Goal: Task Accomplishment & Management: Manage account settings

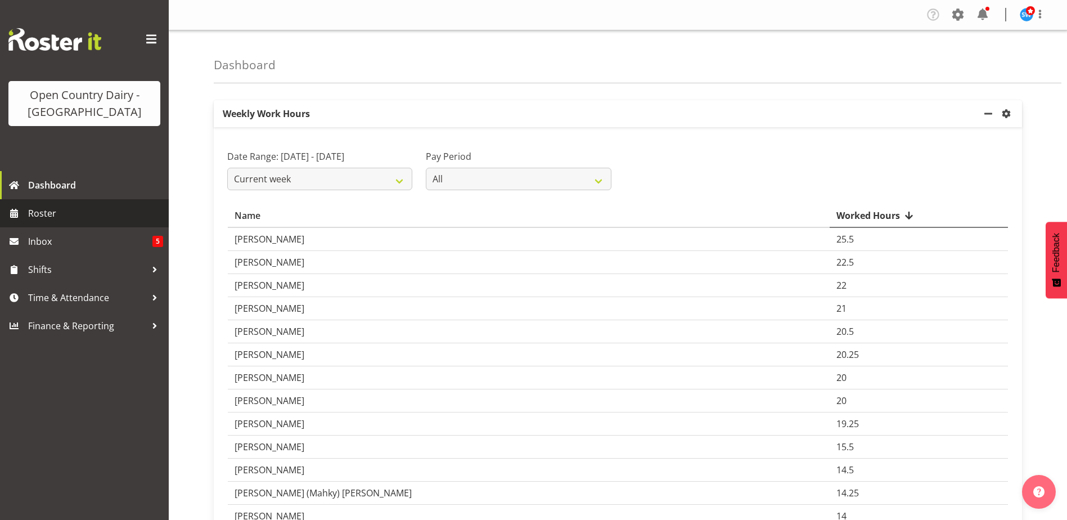
click at [41, 212] on span "Roster" at bounding box center [95, 213] width 135 height 17
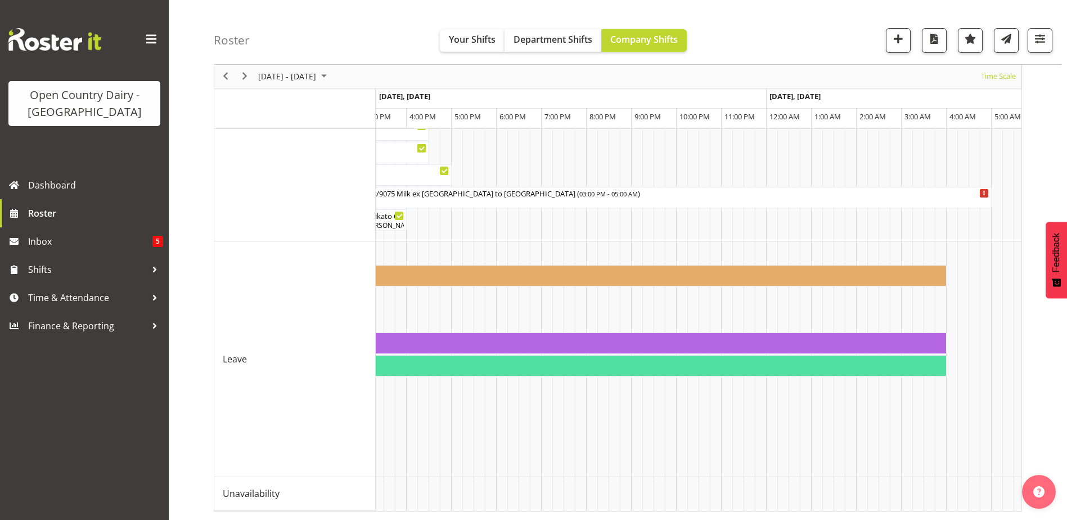
scroll to position [0, 2856]
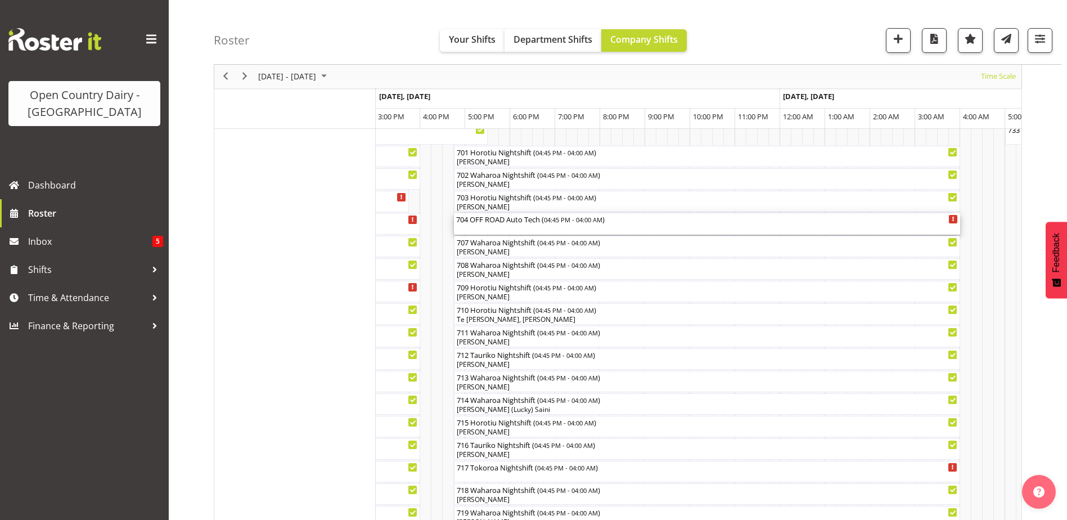
click at [484, 223] on div "704 OFF ROAD Auto Tech ( 04:45 PM - 04:00 AM )" at bounding box center [707, 218] width 502 height 11
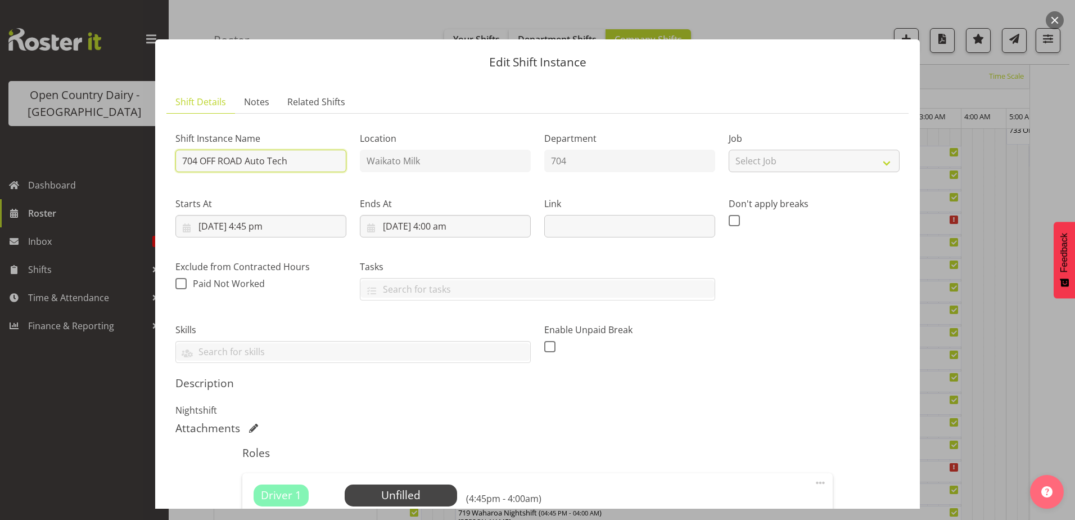
drag, startPoint x: 294, startPoint y: 163, endPoint x: 200, endPoint y: 174, distance: 95.1
click at [200, 174] on div "Shift Instance Name 704 OFF ROAD Auto Tech" at bounding box center [261, 148] width 184 height 65
click at [327, 305] on div "Exclude from Contracted Hours When checked, hours from this shift will be paid …" at bounding box center [261, 275] width 184 height 63
click at [228, 160] on input "704 Wahaora Nightshift" at bounding box center [260, 161] width 171 height 22
click at [227, 161] on input "704 Wahara Nightshift" at bounding box center [260, 161] width 171 height 22
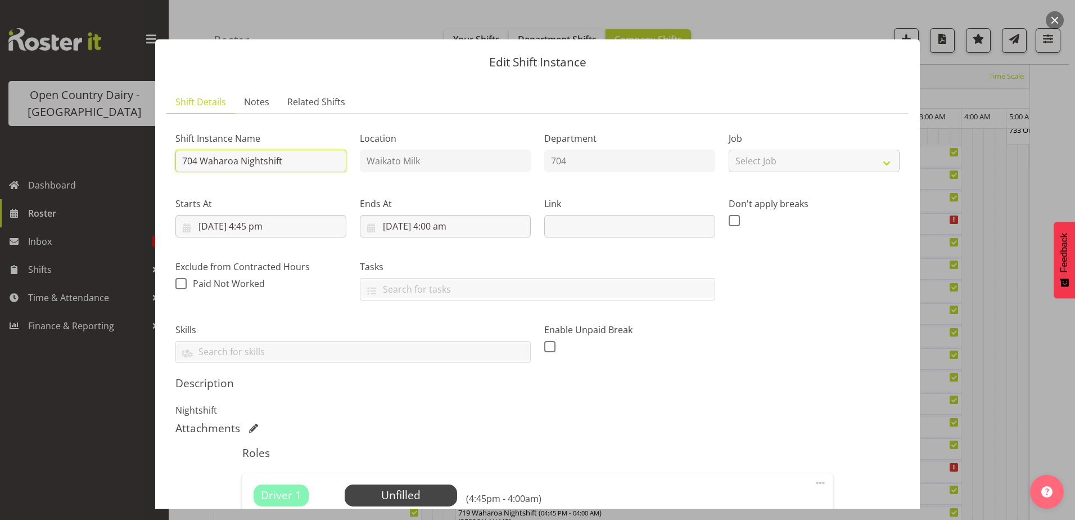
type input "704 Waharoa Nightshift"
click at [372, 323] on label "Skills" at bounding box center [352, 329] width 355 height 13
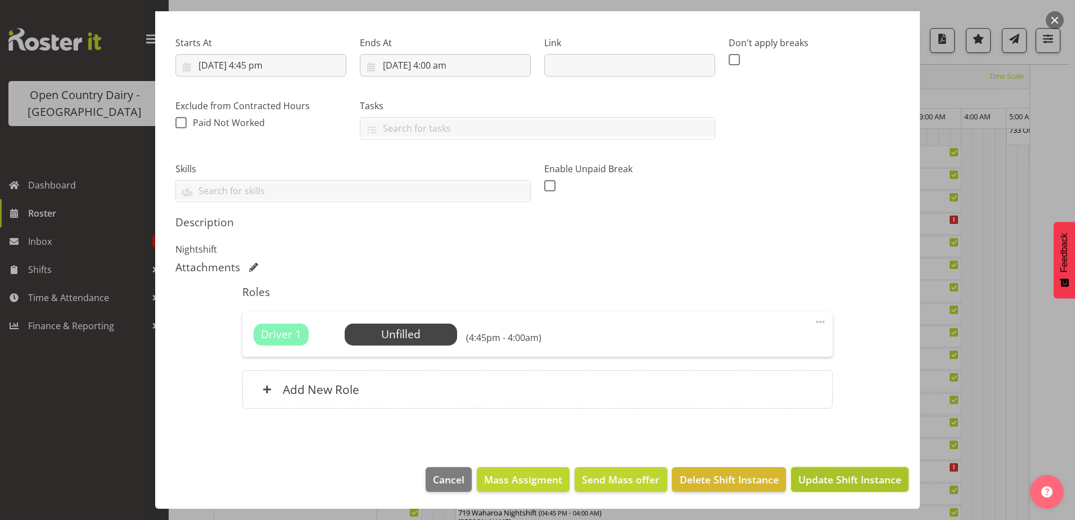
click at [851, 482] on span "Update Shift Instance" at bounding box center [849, 479] width 103 height 15
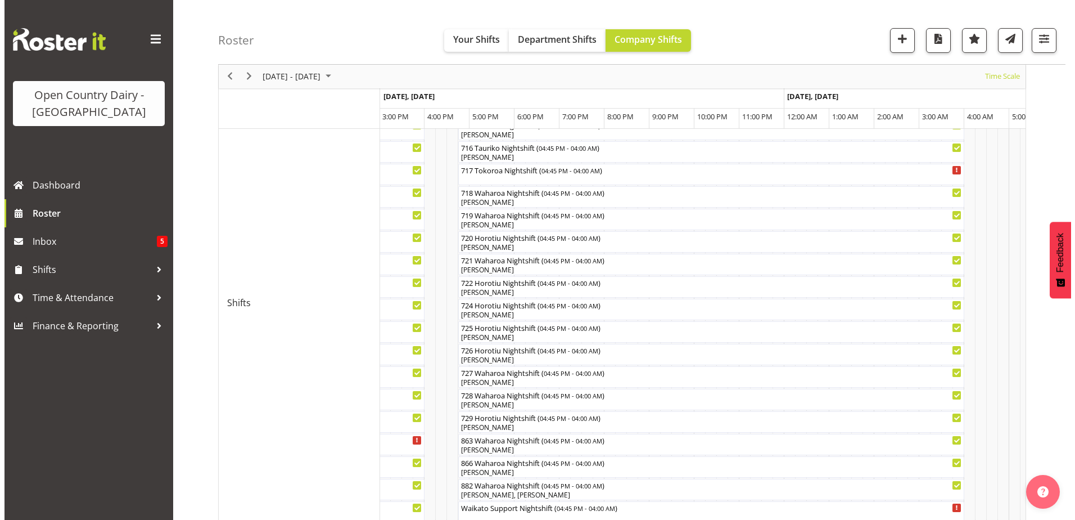
scroll to position [427, 0]
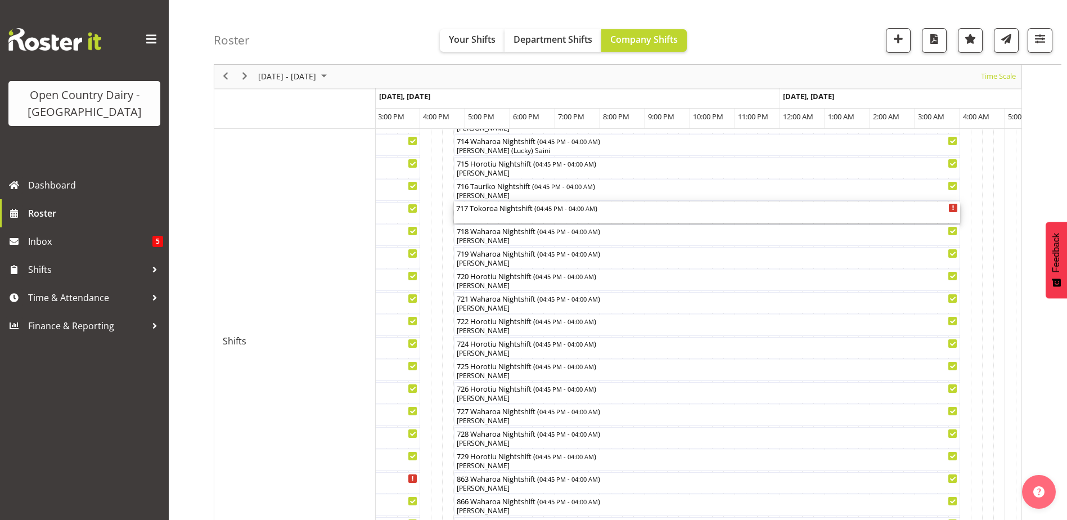
click at [473, 213] on div "717 Tokoroa Nightshift ( 04:45 PM - 04:00 AM )" at bounding box center [707, 212] width 502 height 21
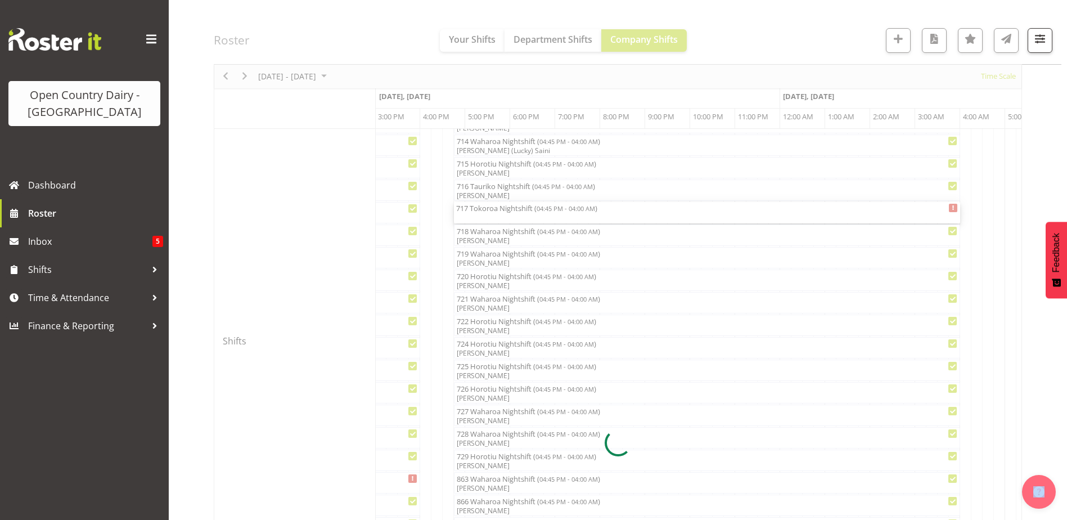
click at [474, 214] on div at bounding box center [618, 443] width 808 height 1517
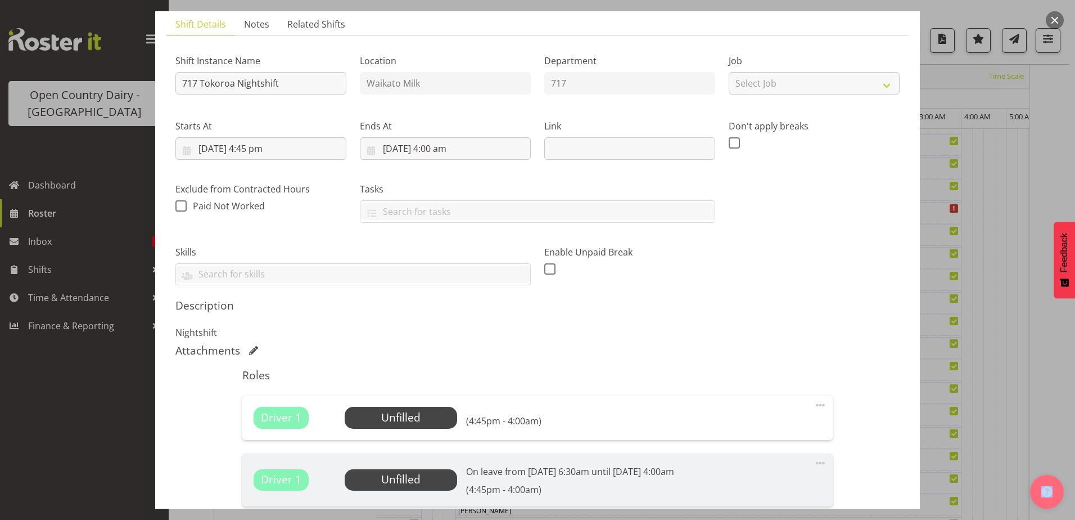
scroll to position [225, 0]
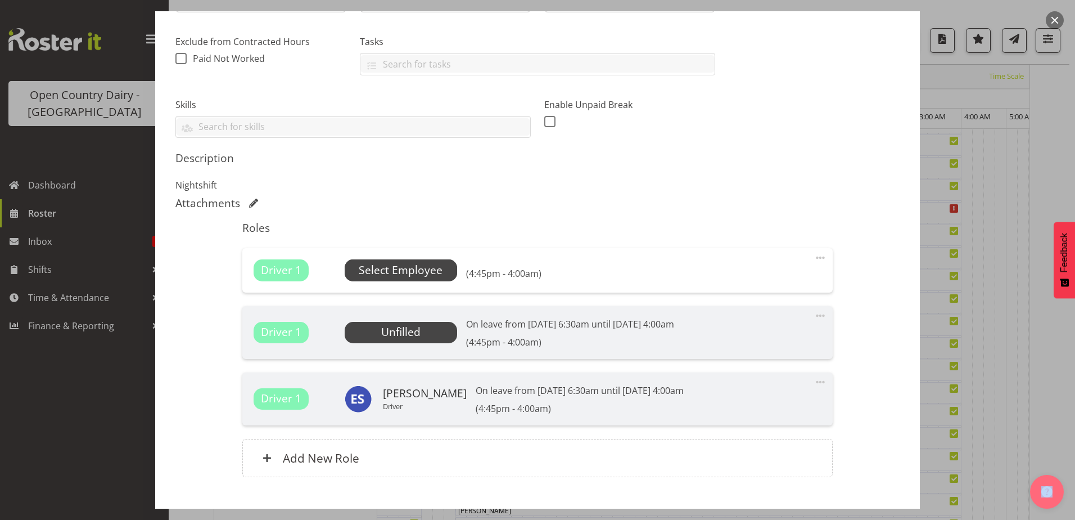
click at [431, 270] on span "Select Employee" at bounding box center [401, 270] width 84 height 16
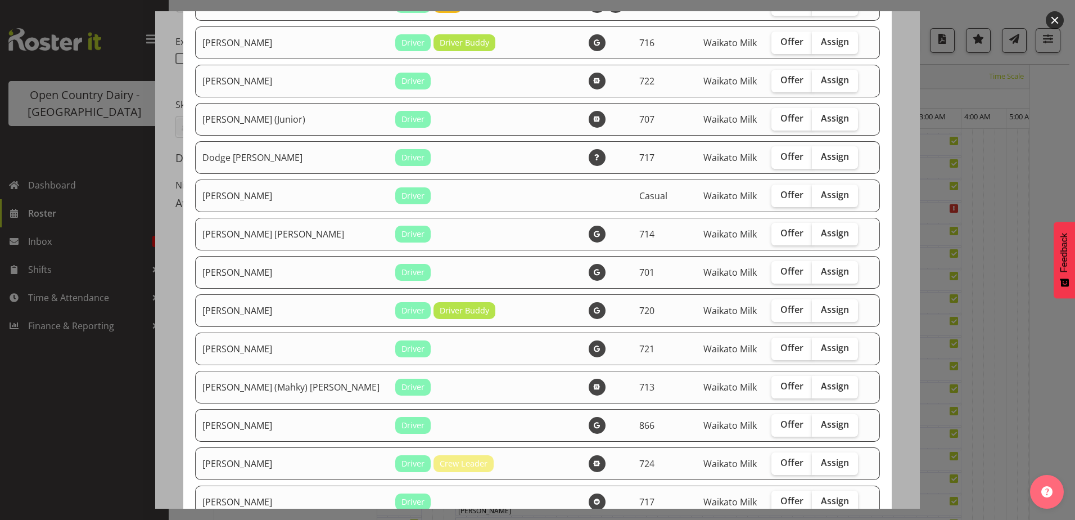
scroll to position [450, 0]
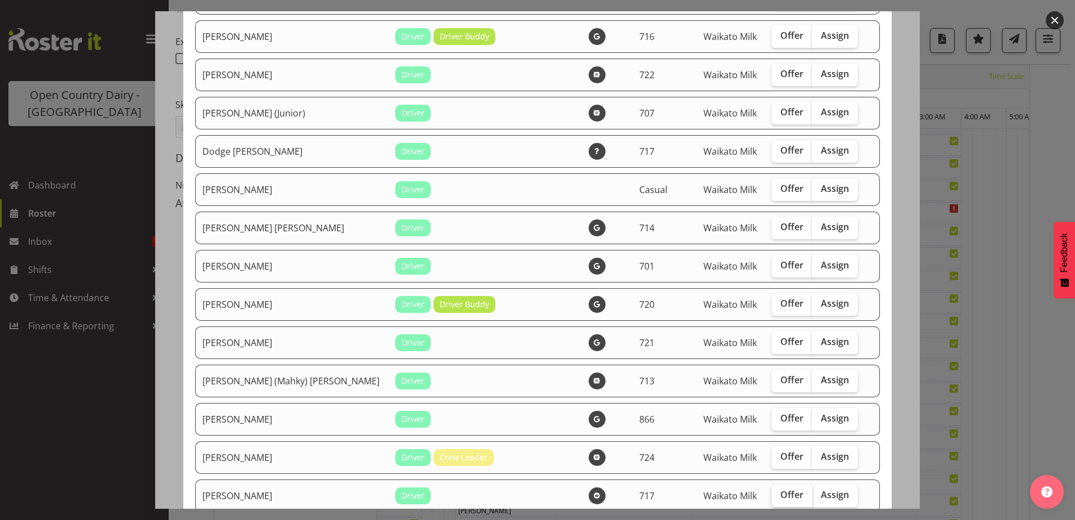
click at [780, 494] on span "Offer" at bounding box center [791, 494] width 23 height 11
click at [771, 494] on input "Offer" at bounding box center [774, 494] width 7 height 7
checkbox input "true"
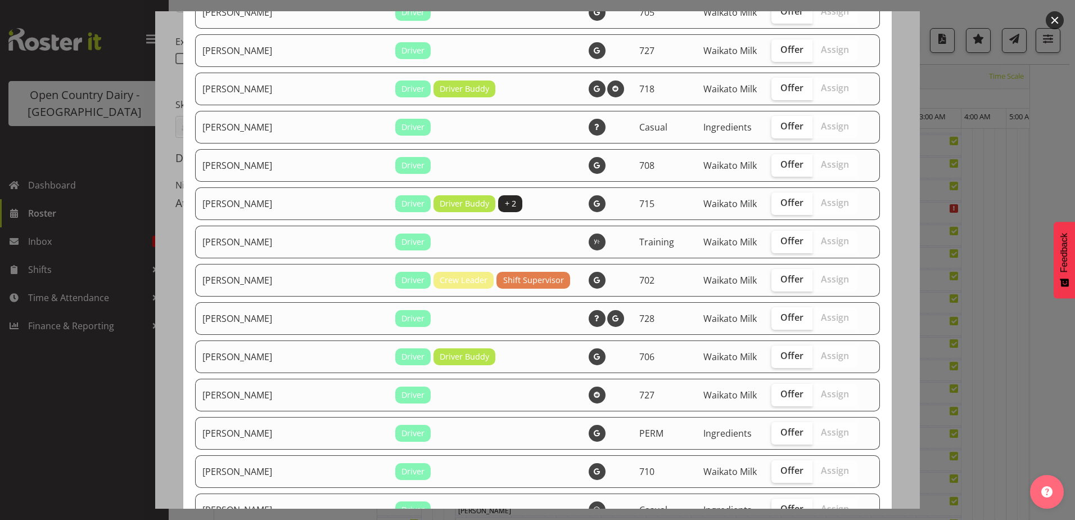
scroll to position [1007, 0]
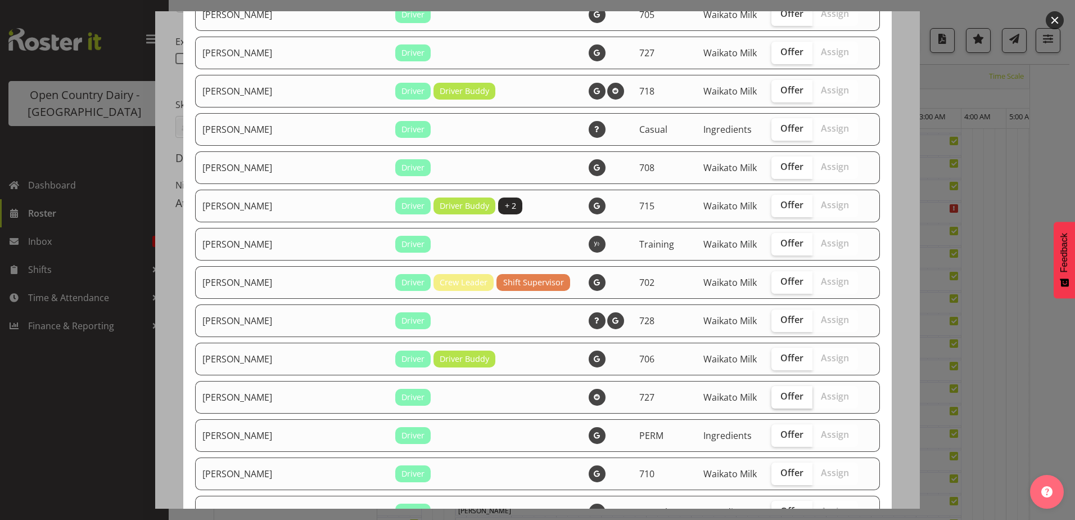
drag, startPoint x: 775, startPoint y: 399, endPoint x: 768, endPoint y: 401, distance: 7.0
click at [780, 400] on span "Offer" at bounding box center [791, 395] width 23 height 11
click at [775, 400] on input "Offer" at bounding box center [774, 395] width 7 height 7
checkbox input "true"
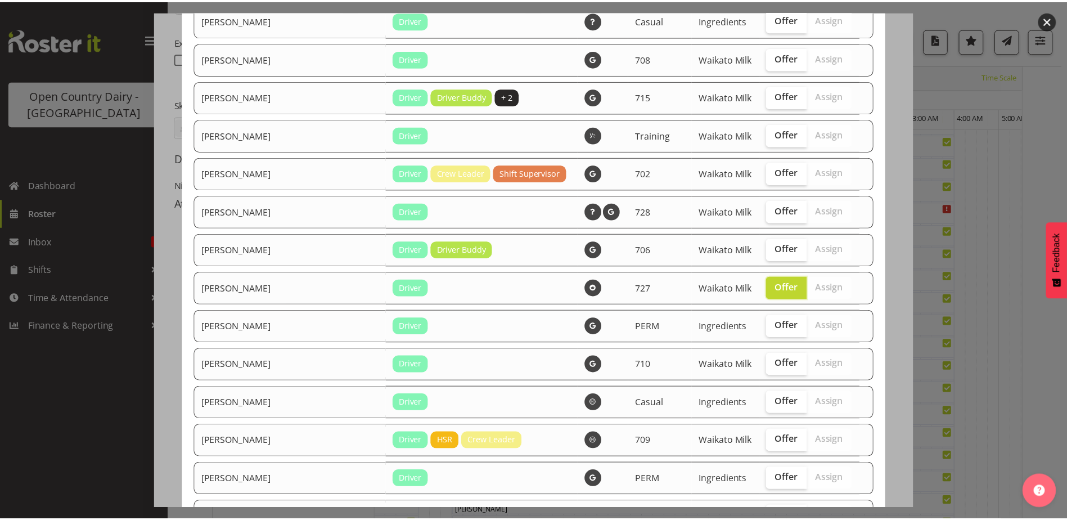
scroll to position [1288, 0]
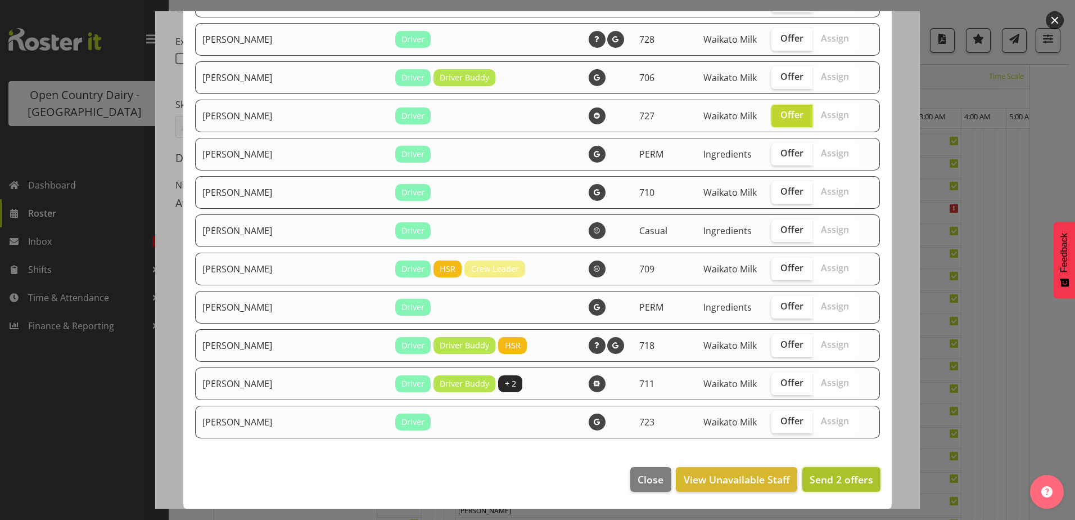
click at [816, 479] on span "Send 2 offers" at bounding box center [842, 478] width 64 height 13
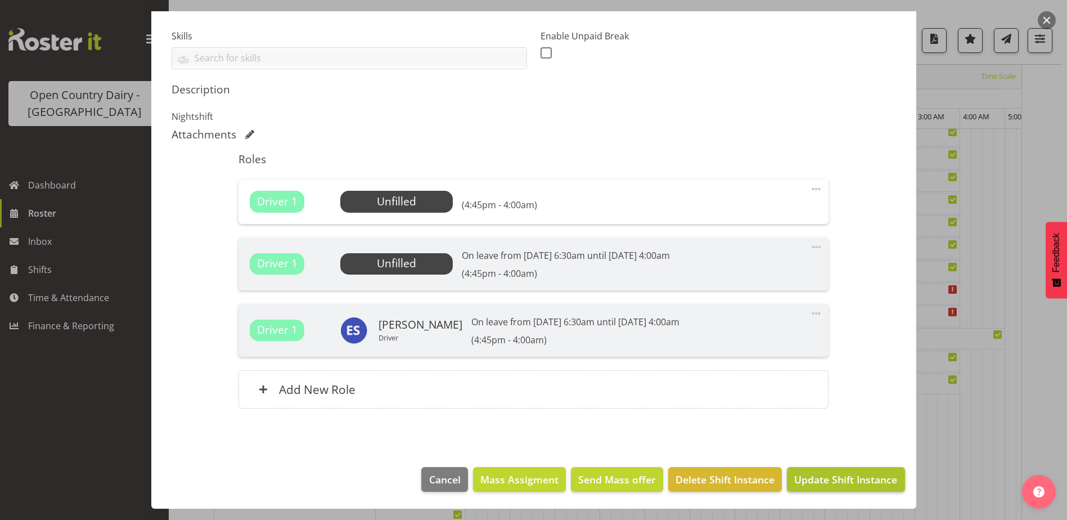
scroll to position [709, 0]
click at [847, 482] on span "Update Shift Instance" at bounding box center [845, 479] width 103 height 15
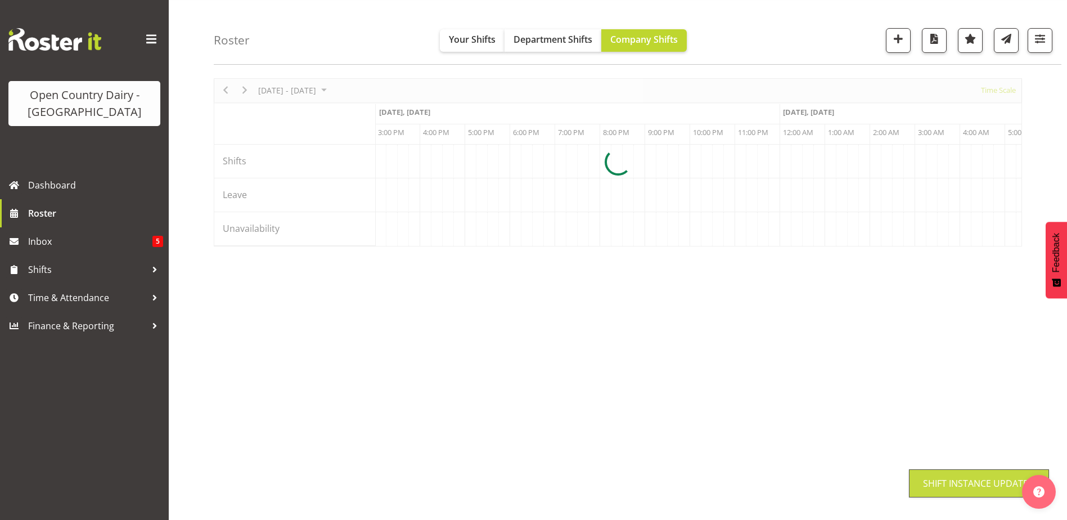
scroll to position [34, 0]
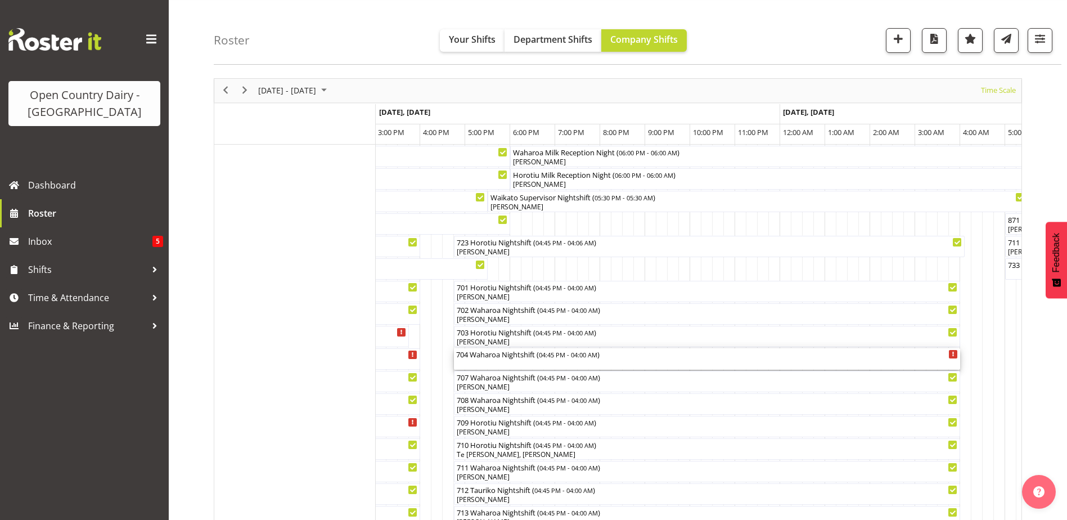
click at [512, 354] on div "704 Waharoa Nightshift ( 04:45 PM - 04:00 AM )" at bounding box center [707, 353] width 502 height 11
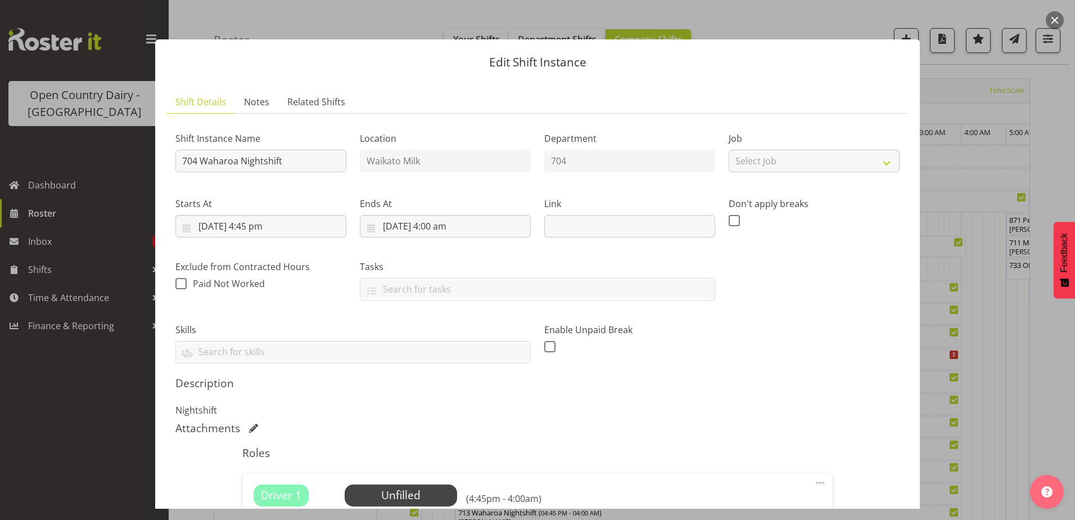
click at [112, 218] on div at bounding box center [537, 260] width 1075 height 520
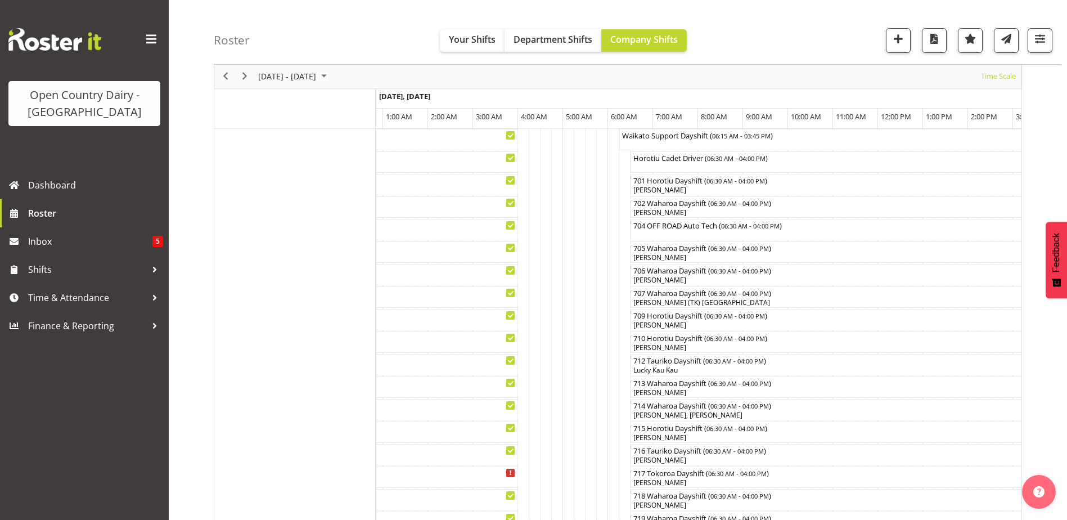
scroll to position [226, 0]
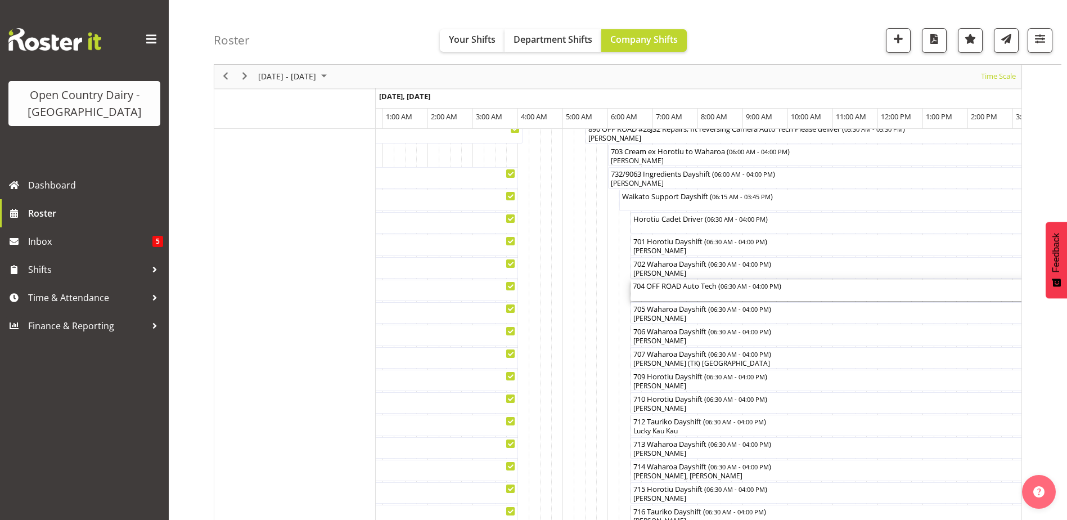
click at [665, 288] on div "704 OFF ROAD Auto Tech ( 06:30 AM - 04:00 PM )" at bounding box center [844, 284] width 423 height 11
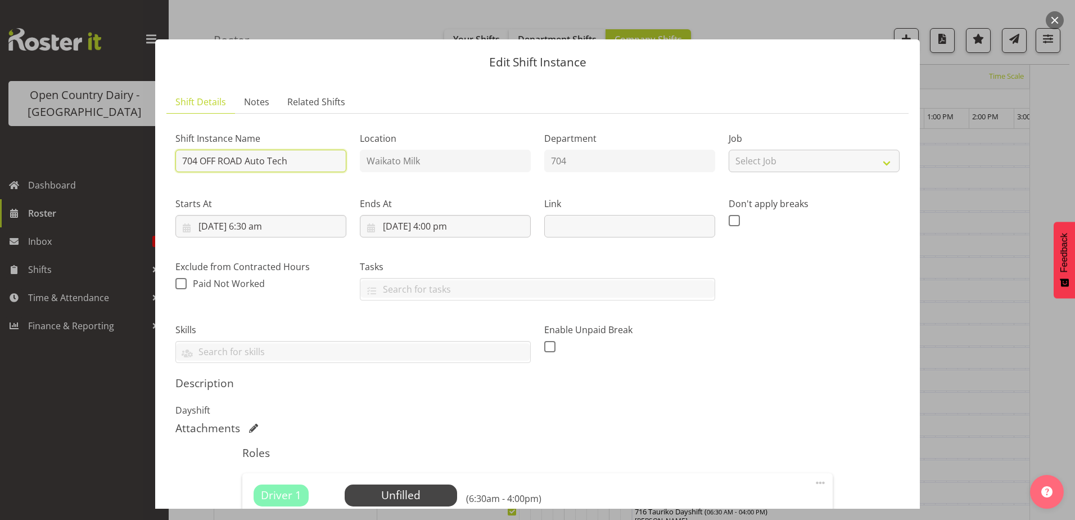
drag, startPoint x: 287, startPoint y: 161, endPoint x: 202, endPoint y: 182, distance: 87.4
click at [202, 182] on div "Shift Instance Name 704 OFF ROAD Auto Tech Location [GEOGRAPHIC_DATA] Milk Depa…" at bounding box center [538, 243] width 738 height 254
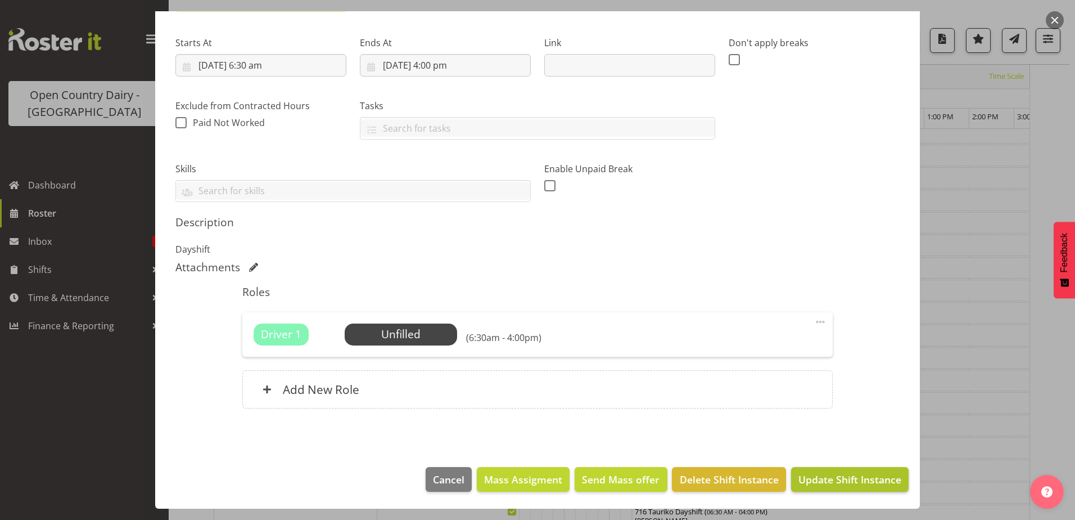
type input "704 Waharoa Dayshift"
click at [815, 476] on span "Update Shift Instance" at bounding box center [849, 479] width 103 height 15
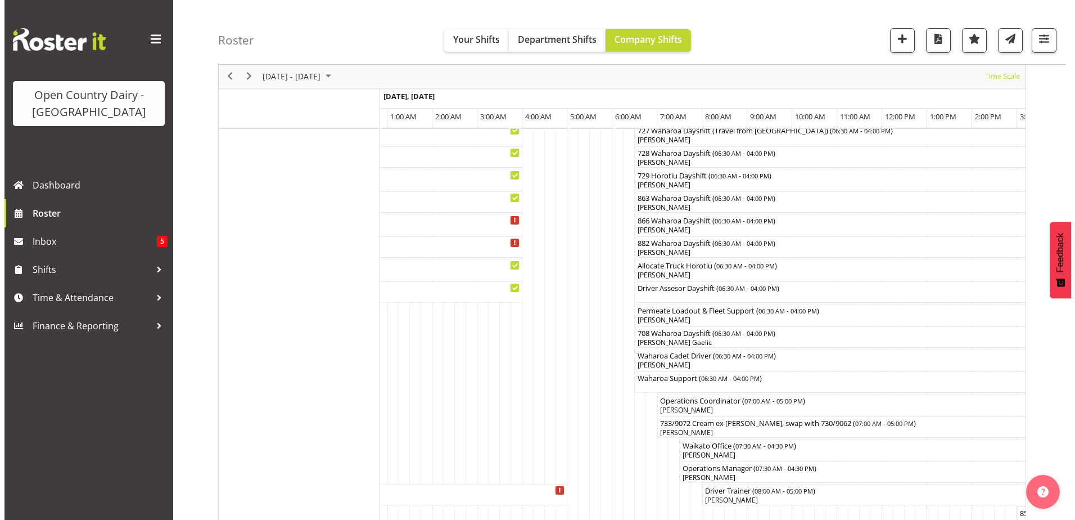
scroll to position [765, 0]
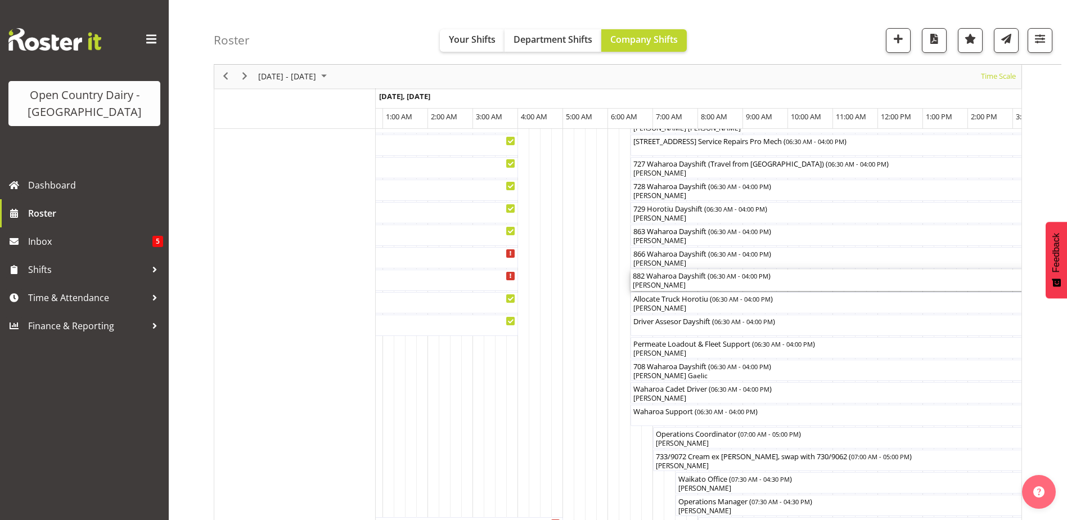
click at [658, 284] on div "[PERSON_NAME]" at bounding box center [844, 285] width 423 height 10
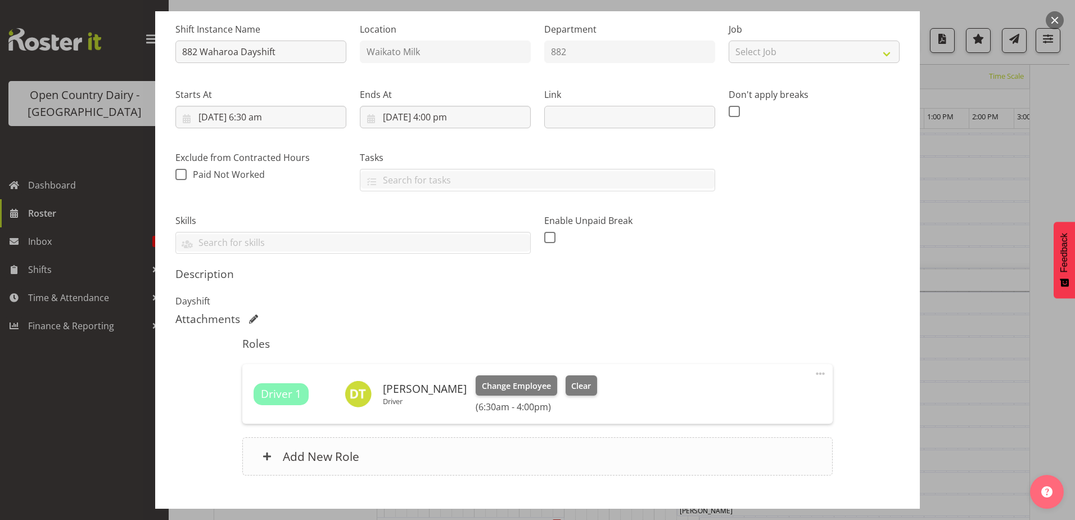
scroll to position [176, 0]
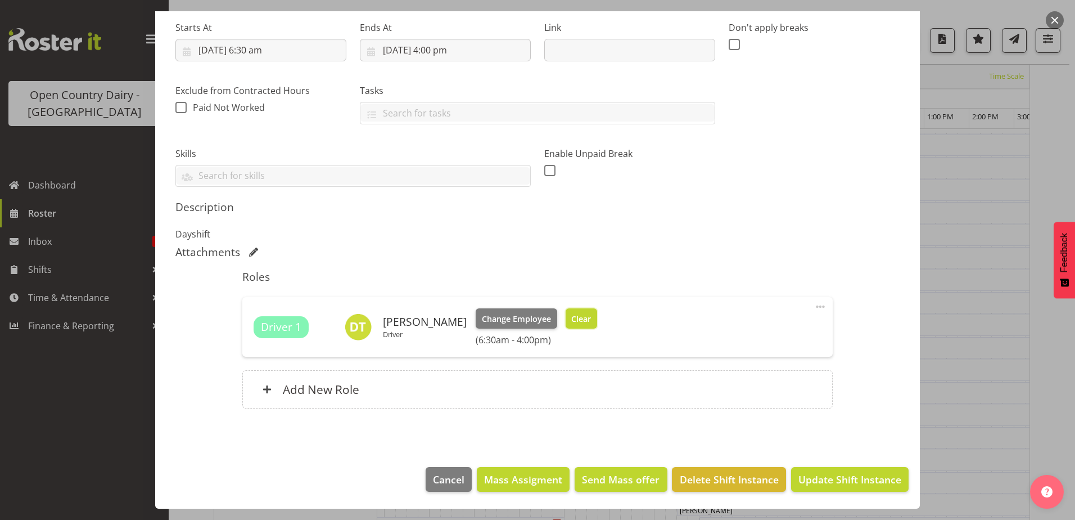
click at [571, 315] on span "Clear" at bounding box center [581, 319] width 20 height 12
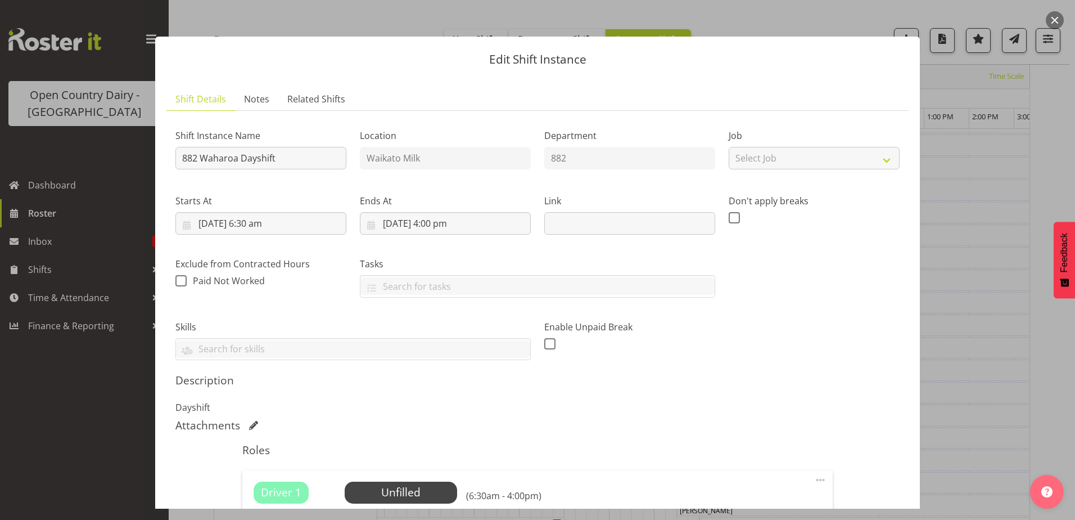
scroll to position [0, 0]
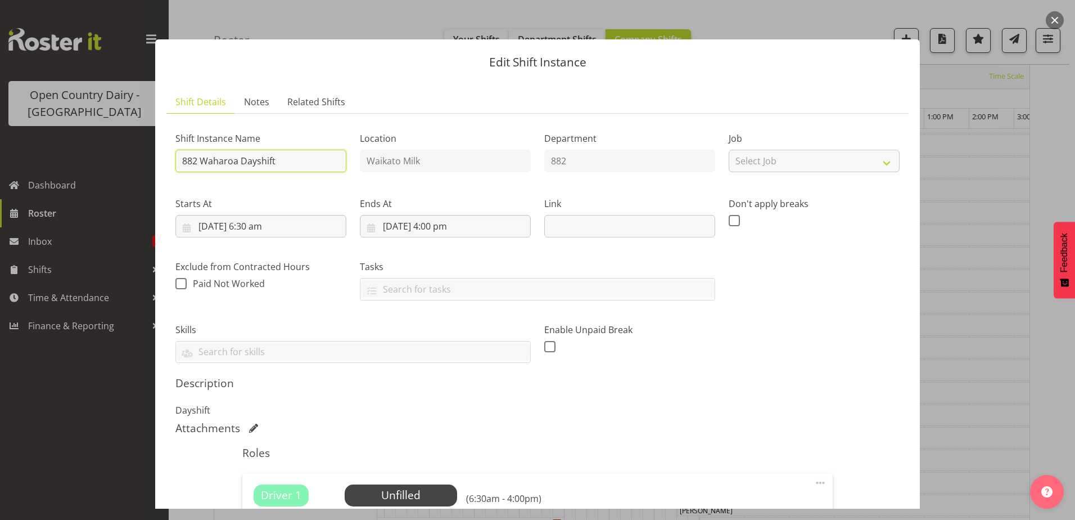
drag, startPoint x: 281, startPoint y: 161, endPoint x: 198, endPoint y: 173, distance: 84.1
click at [198, 173] on div "Shift Instance Name 882 Waharoa Dayshift" at bounding box center [261, 148] width 184 height 65
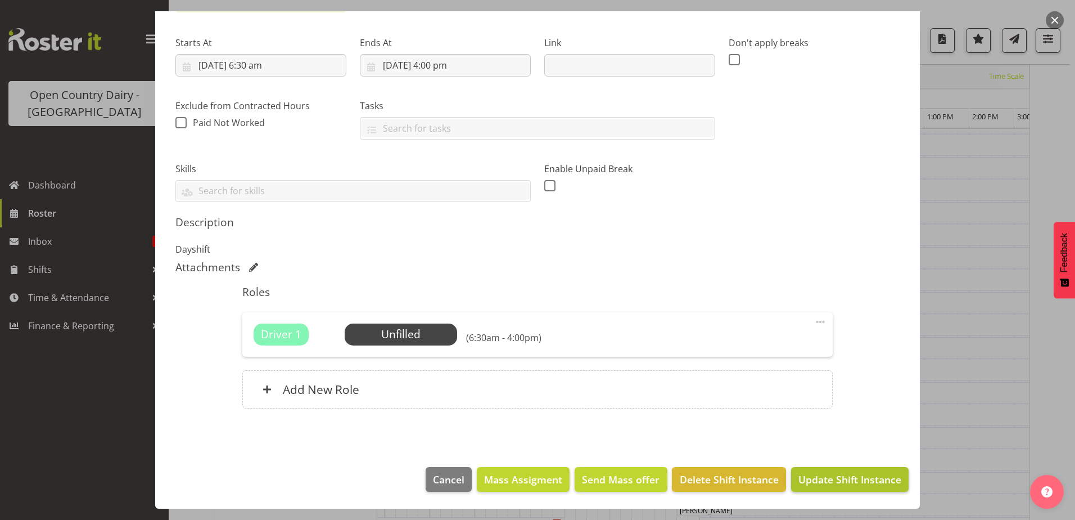
type input "882 Offroad Scania Hautapu"
click at [847, 477] on span "Update Shift Instance" at bounding box center [849, 479] width 103 height 15
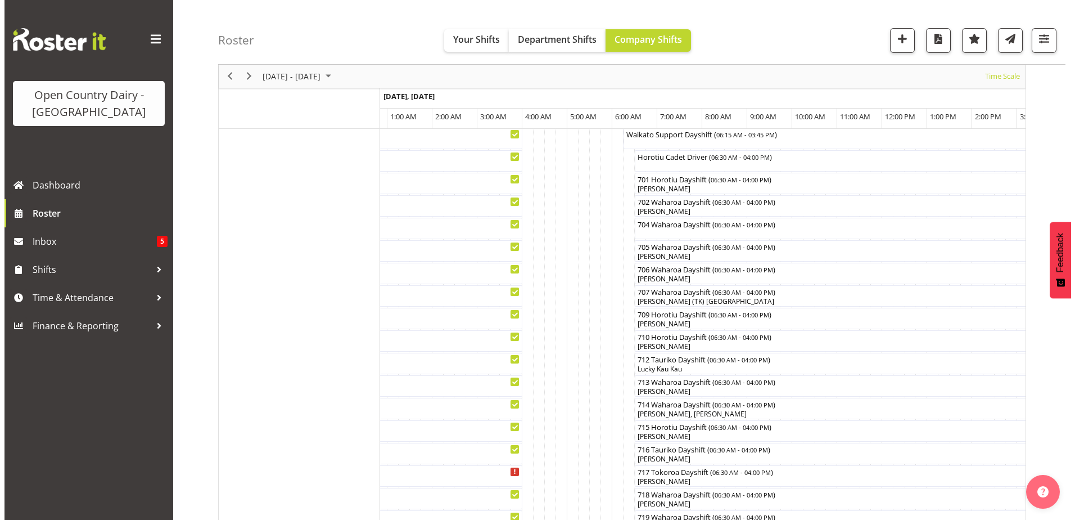
scroll to position [226, 0]
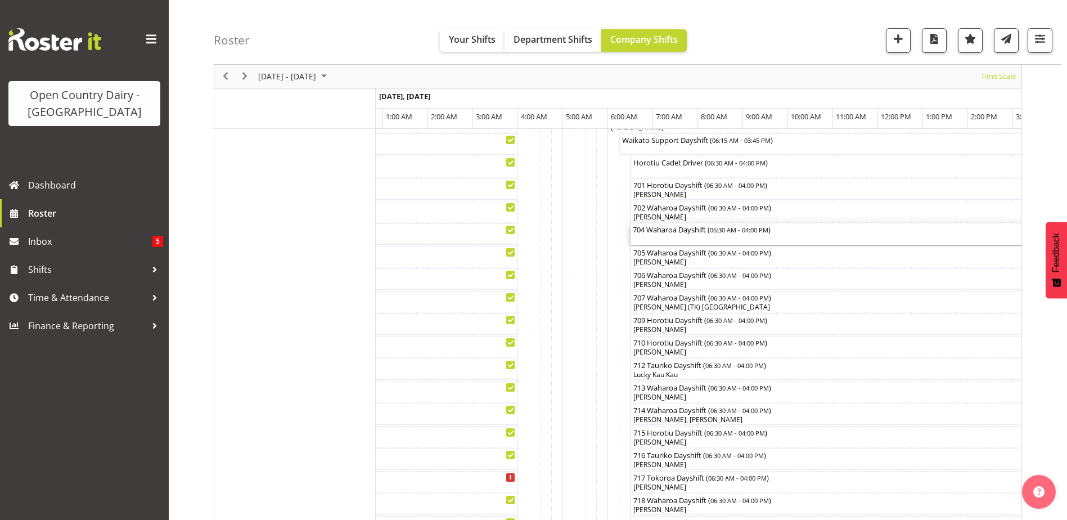
click at [653, 236] on div "704 Waharoa Dayshift ( 06:30 AM - 04:00 PM )" at bounding box center [844, 233] width 423 height 21
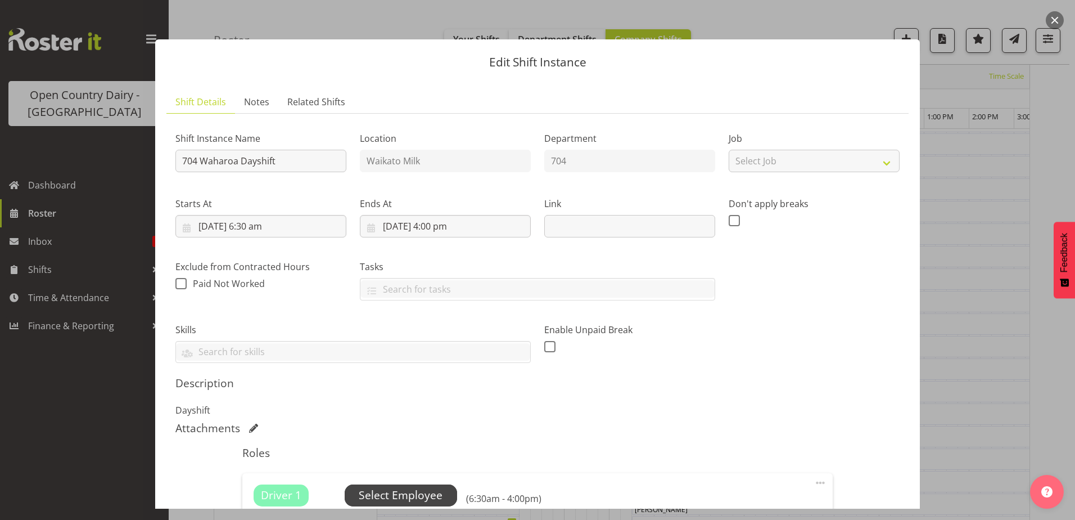
click at [389, 488] on span "Select Employee" at bounding box center [401, 495] width 84 height 16
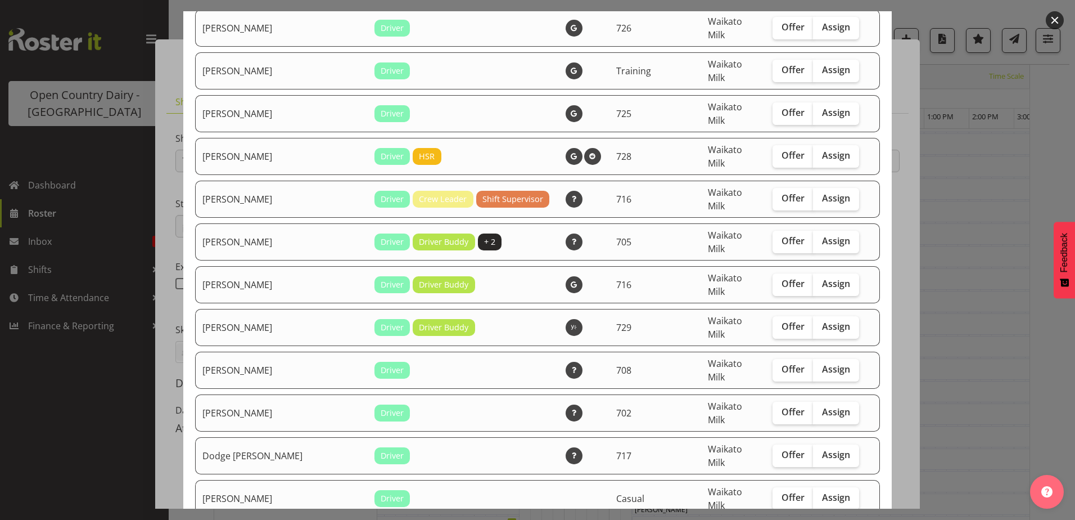
scroll to position [337, 0]
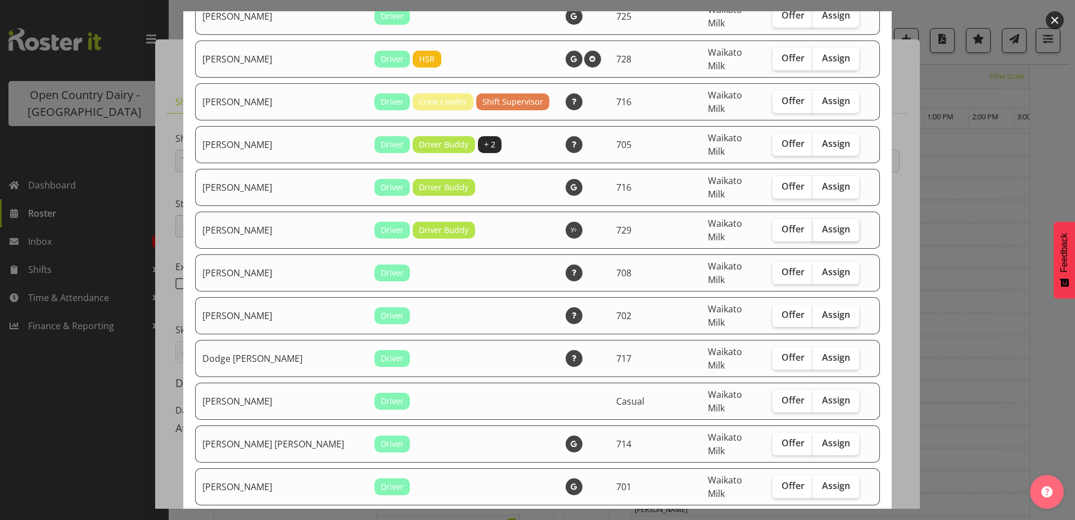
click at [822, 223] on span "Assign" at bounding box center [836, 228] width 28 height 11
click at [814, 225] on input "Assign" at bounding box center [816, 228] width 7 height 7
checkbox input "true"
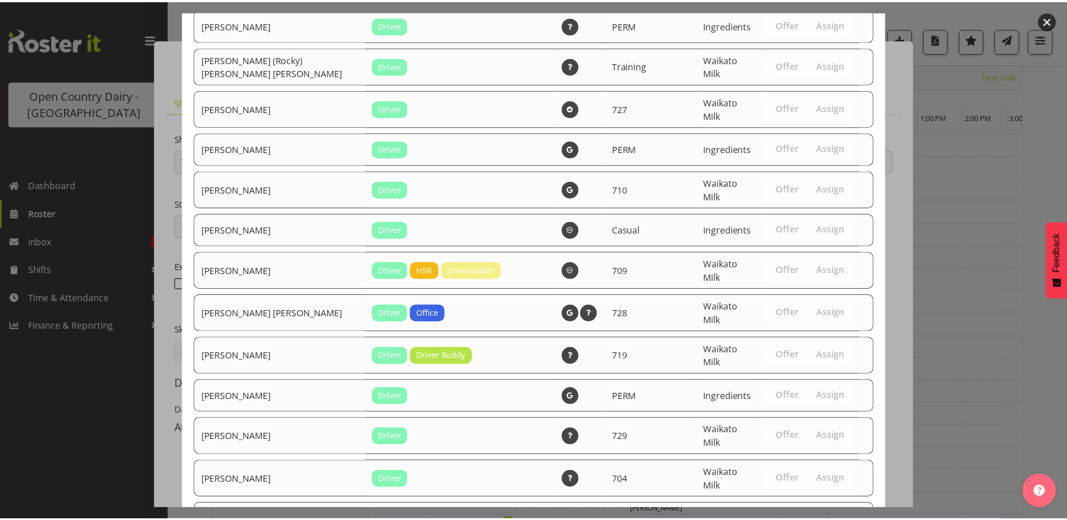
scroll to position [1785, 0]
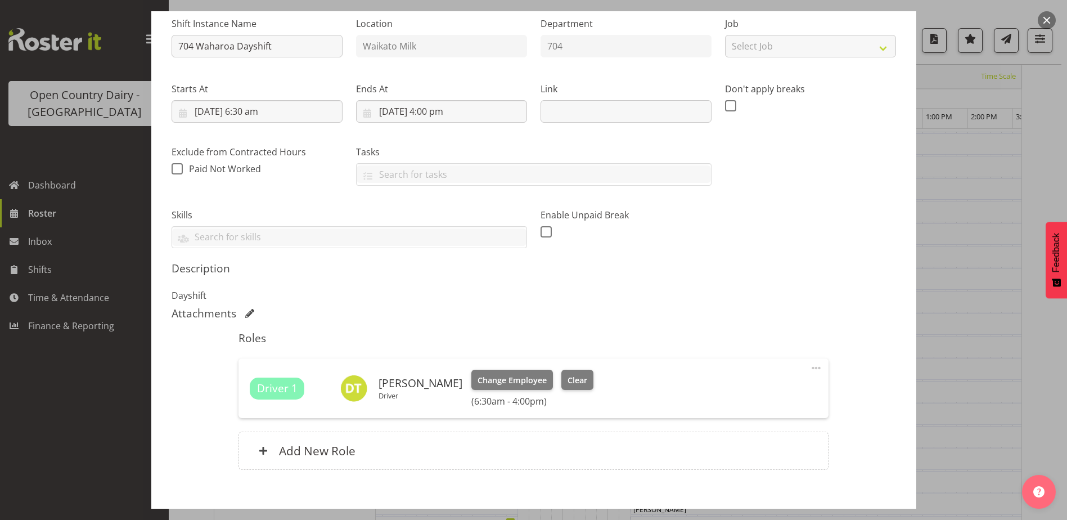
scroll to position [169, 0]
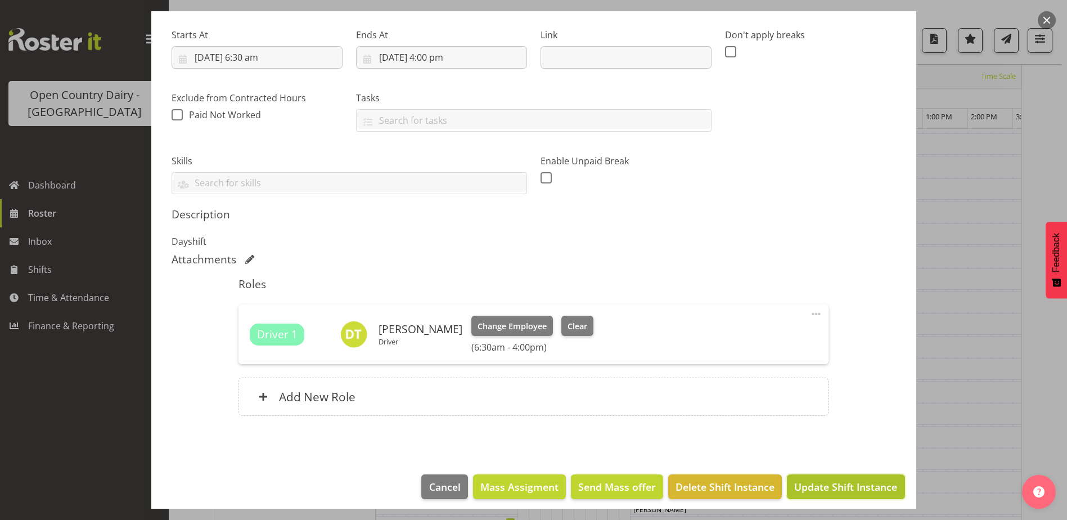
click at [850, 491] on span "Update Shift Instance" at bounding box center [845, 486] width 103 height 15
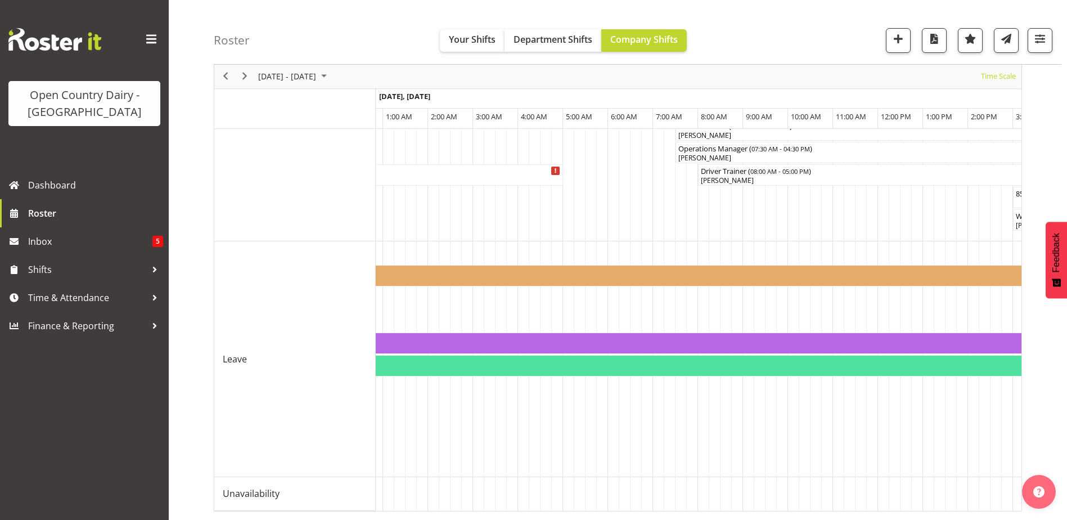
scroll to position [1126, 0]
